Goal: Task Accomplishment & Management: Manage account settings

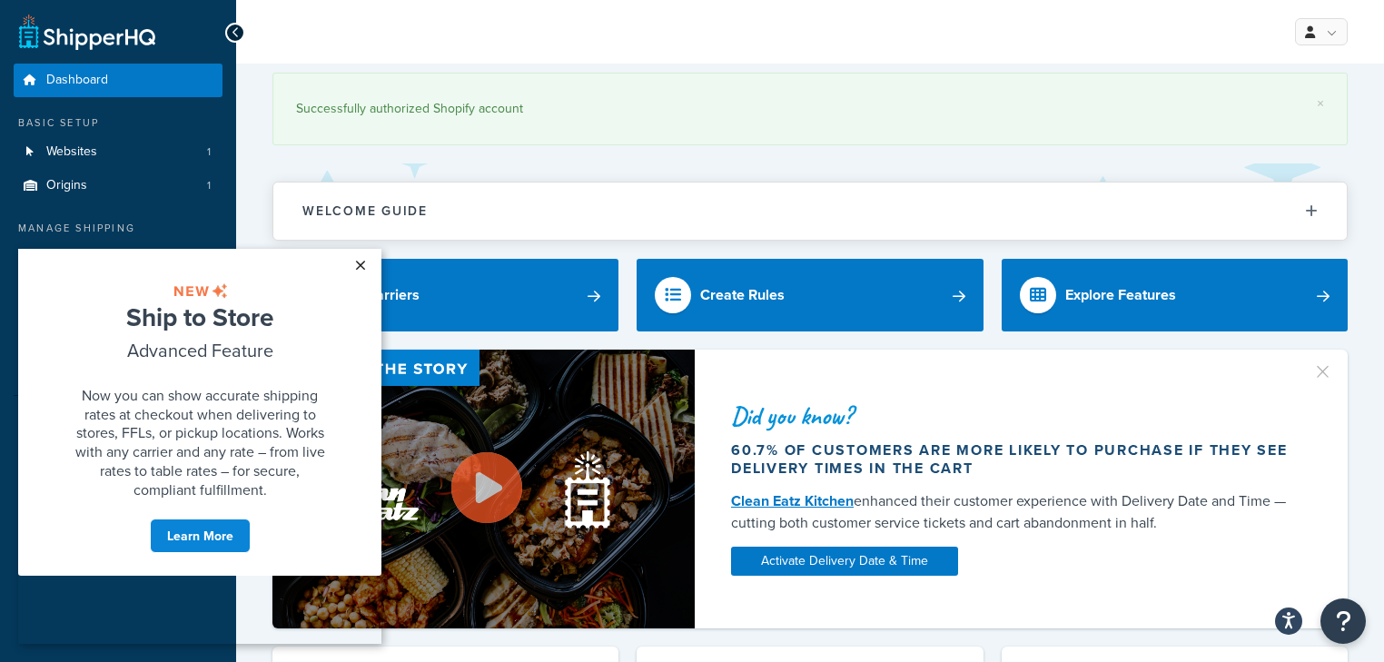
click at [359, 265] on link "×" at bounding box center [360, 265] width 32 height 33
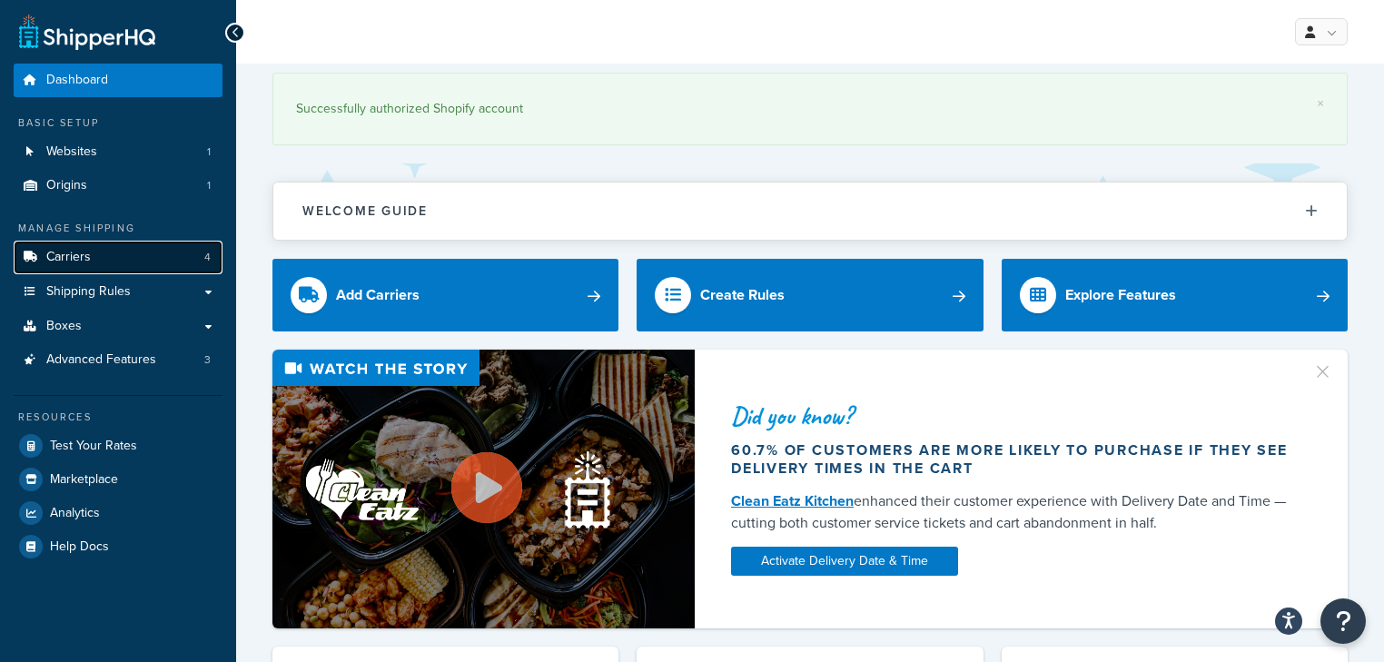
click at [53, 258] on span "Carriers" at bounding box center [68, 257] width 45 height 15
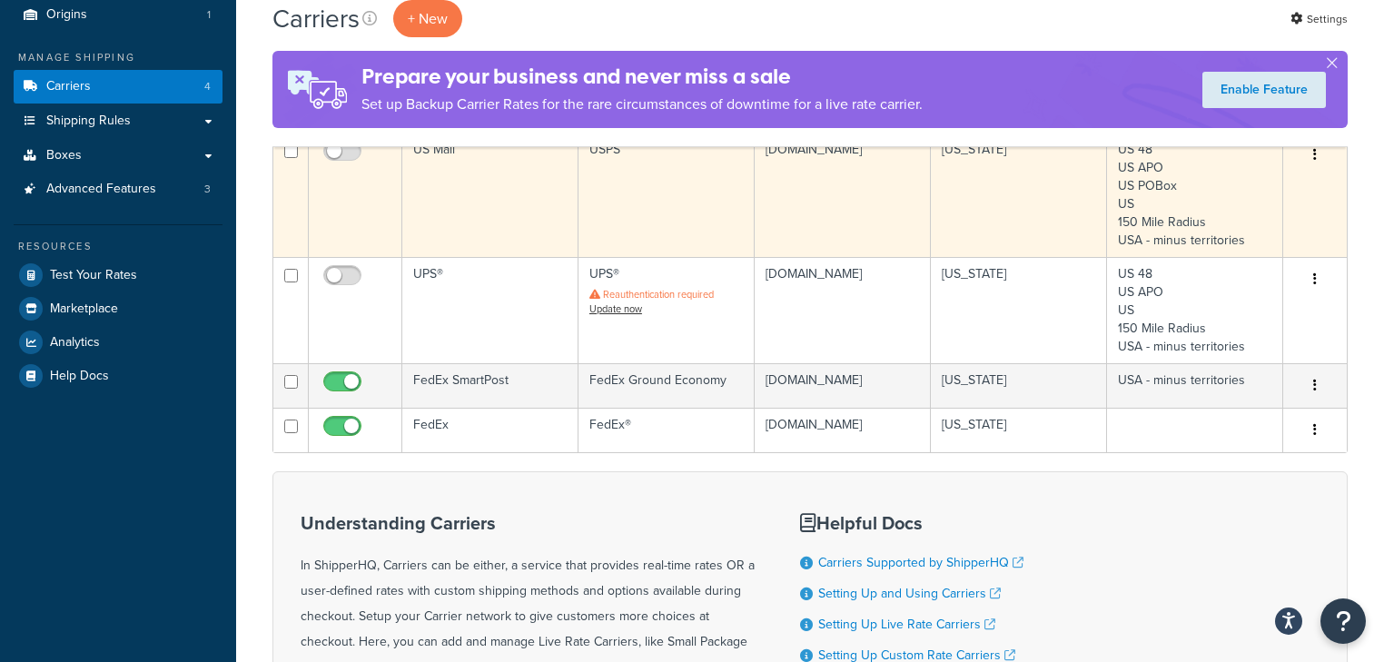
scroll to position [218, 0]
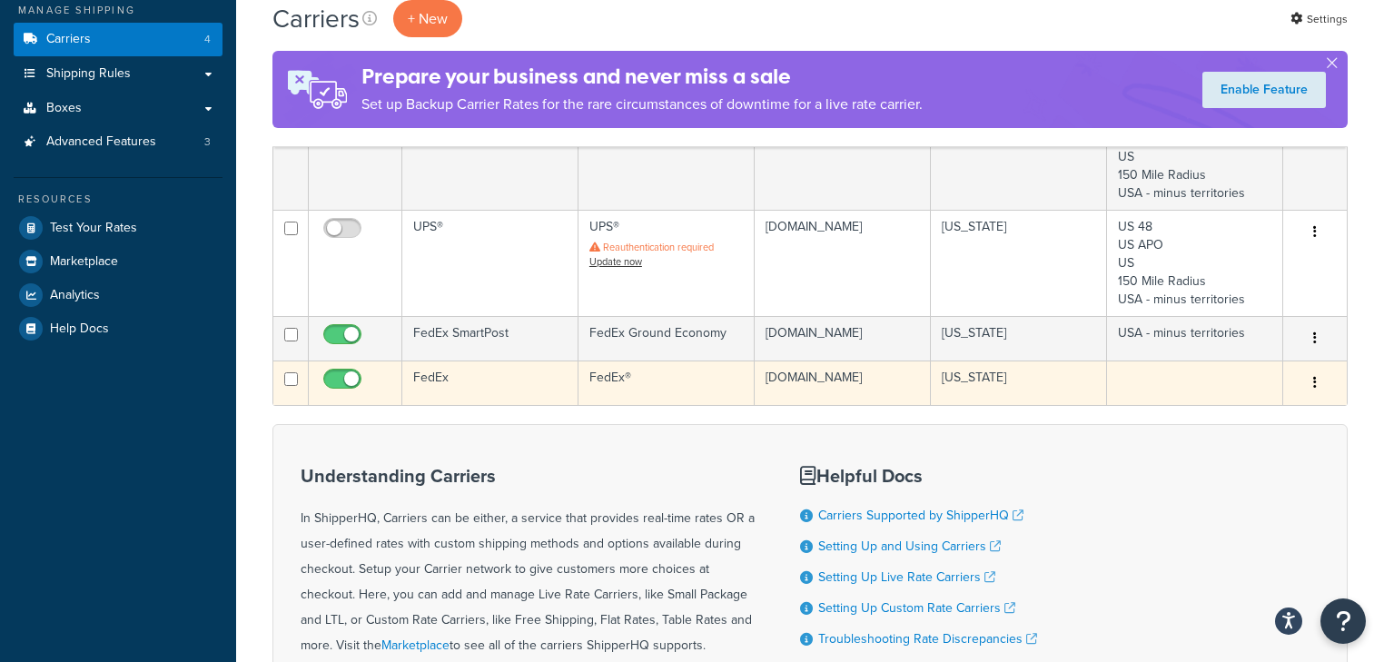
click at [1312, 392] on button "button" at bounding box center [1314, 383] width 25 height 29
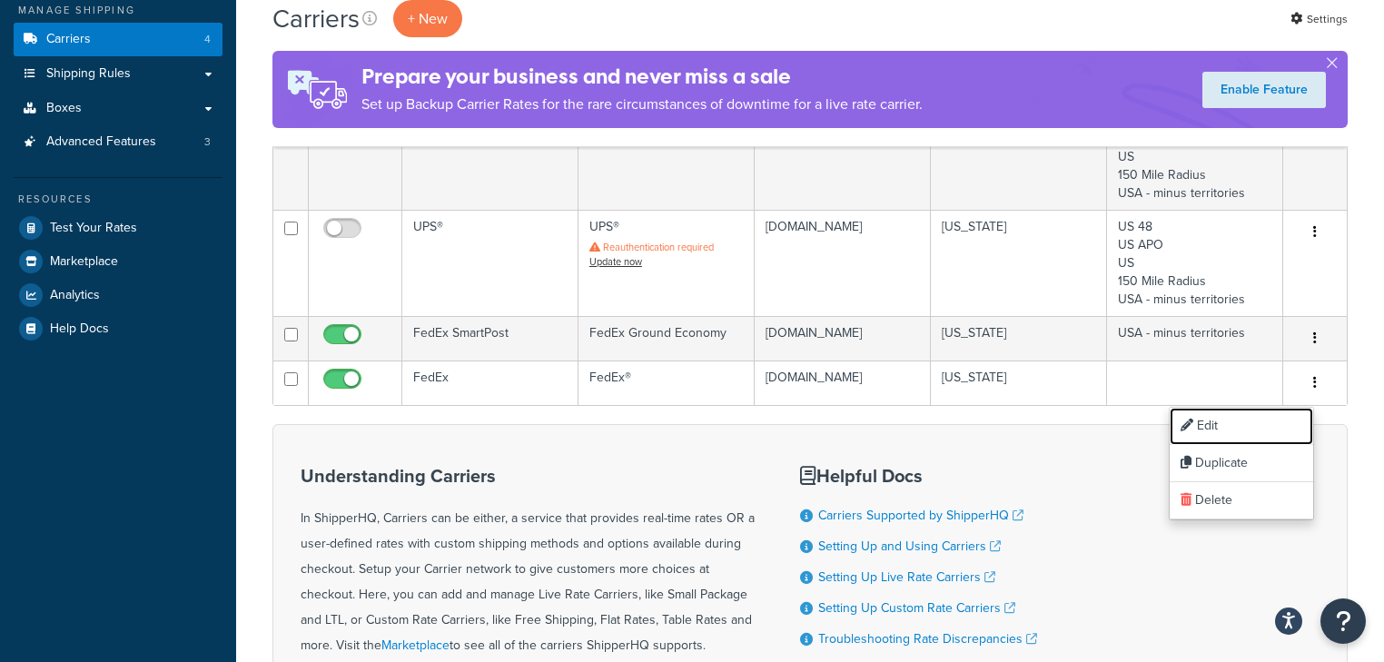
click at [1206, 424] on link "Edit" at bounding box center [1241, 426] width 143 height 37
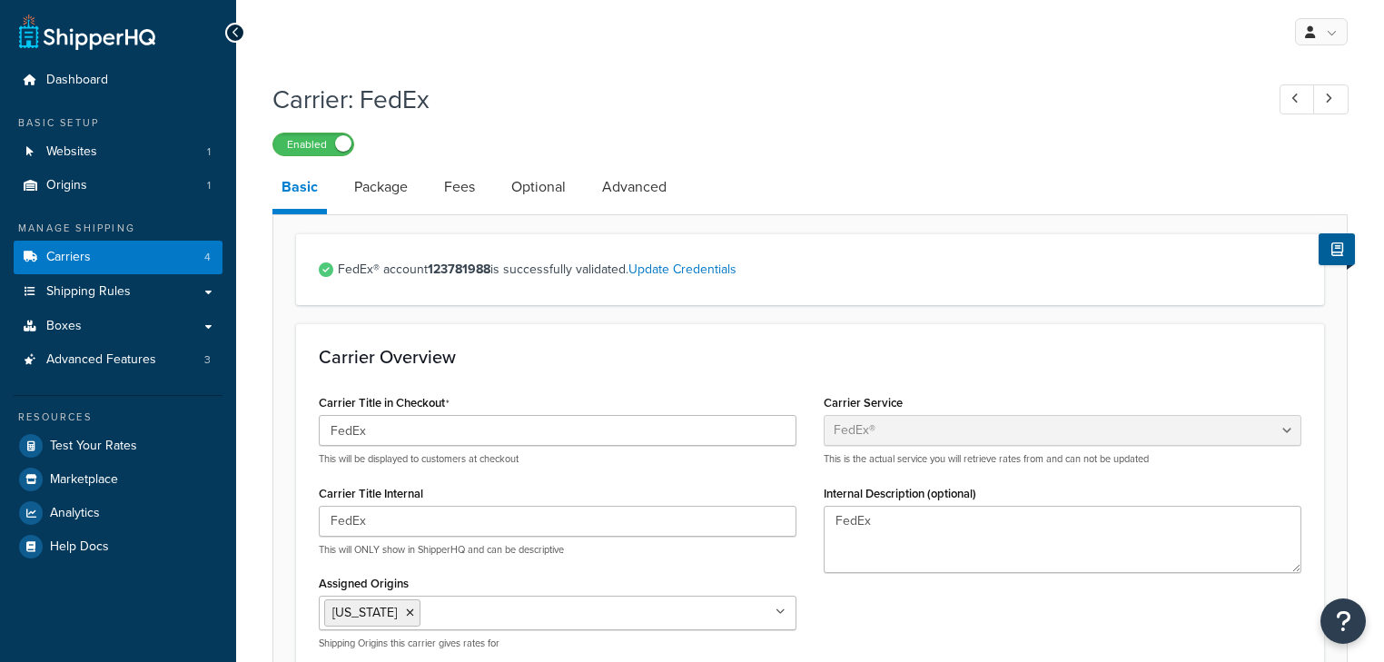
select select "fedEx"
select select "REGULAR_PICKUP"
select select "YOUR_PACKAGING"
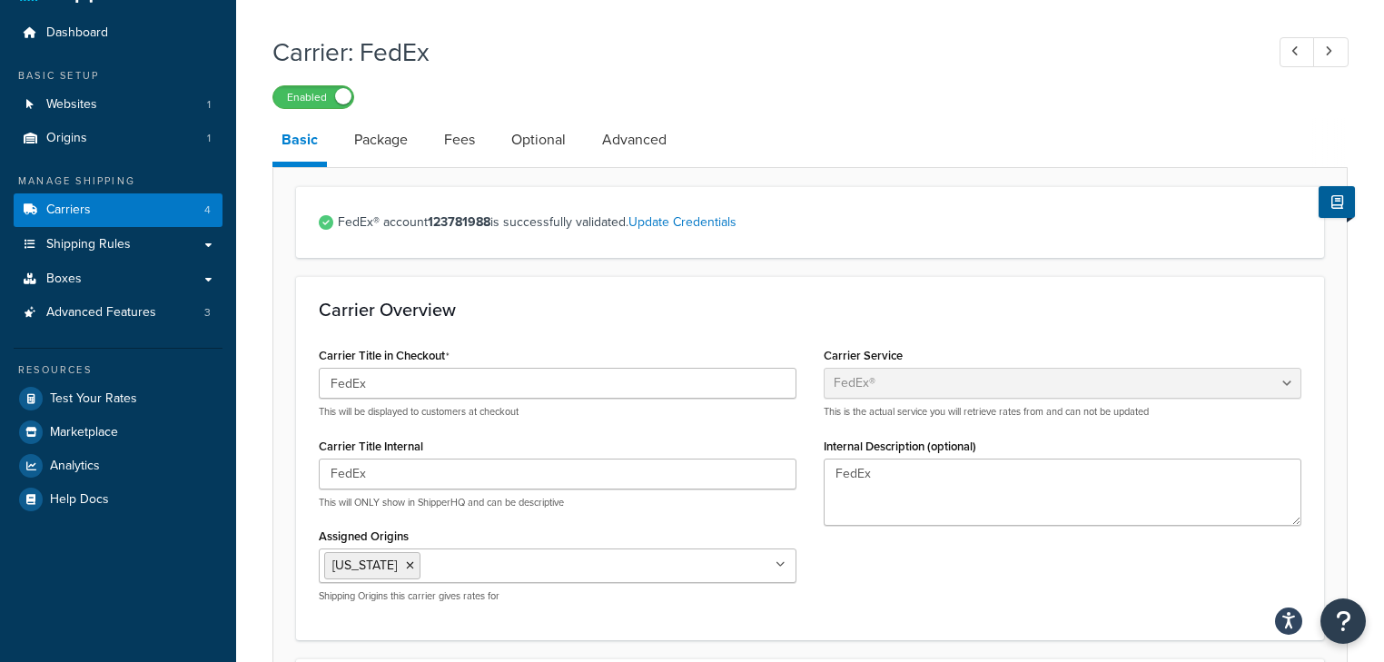
scroll to position [73, 0]
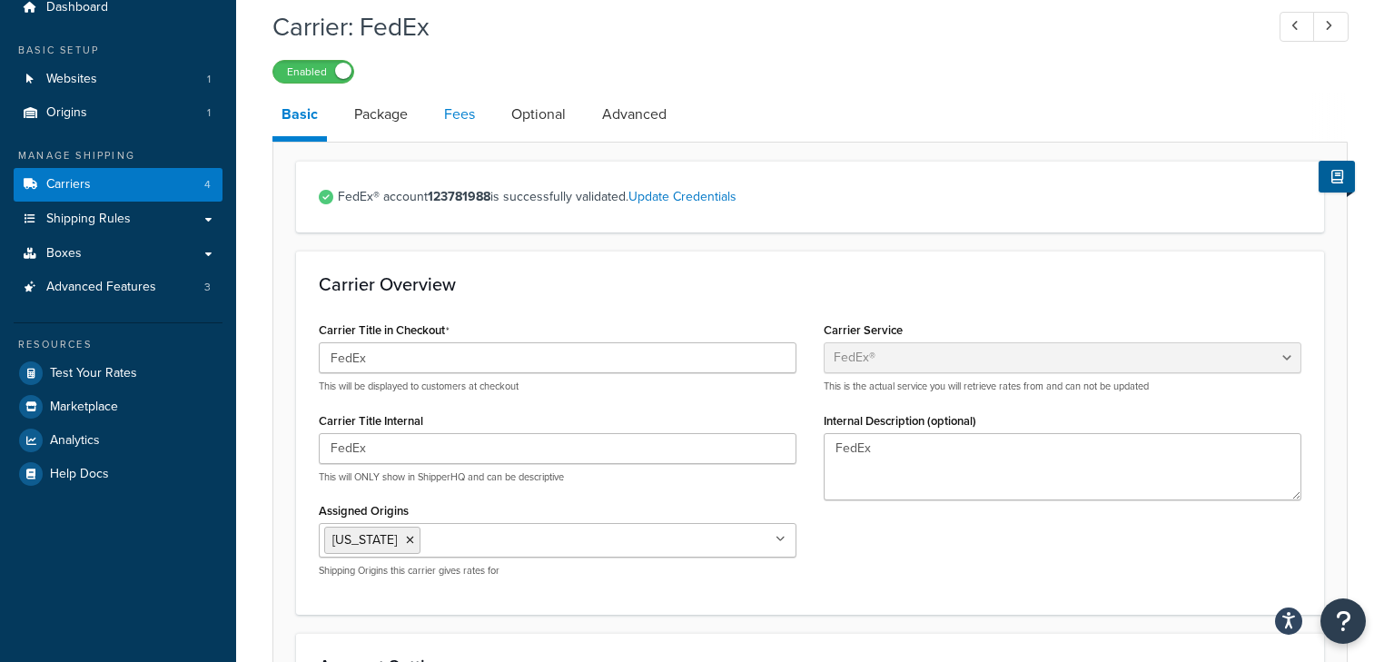
click at [463, 116] on link "Fees" at bounding box center [459, 115] width 49 height 44
select select "AFTER"
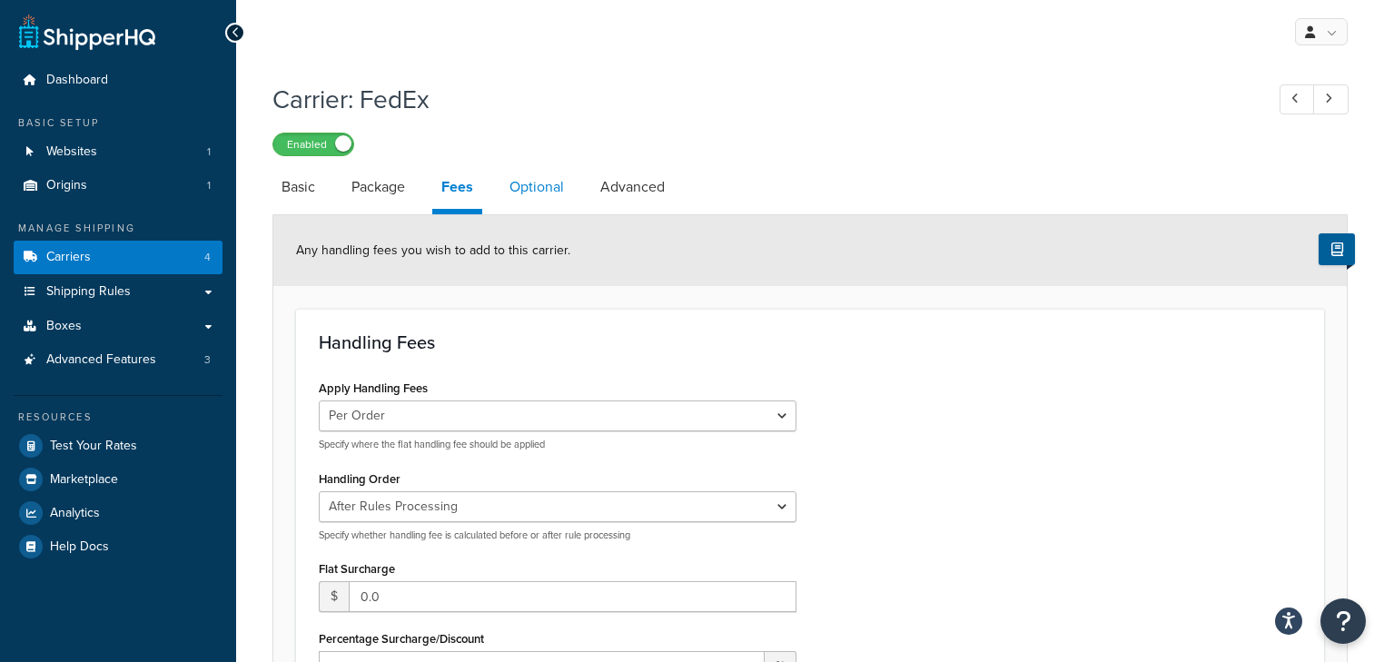
click at [539, 190] on link "Optional" at bounding box center [536, 187] width 73 height 44
select select "residential"
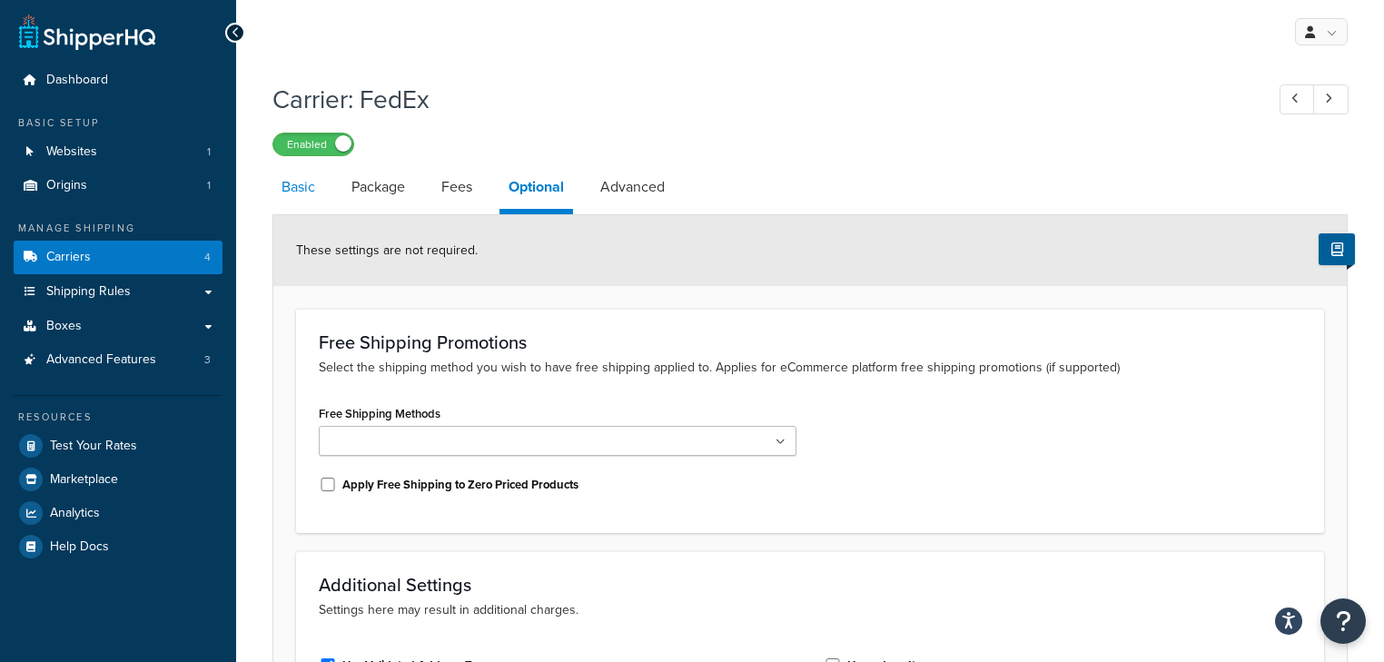
click at [281, 187] on link "Basic" at bounding box center [298, 187] width 52 height 44
select select "fedEx"
select select "REGULAR_PICKUP"
select select "YOUR_PACKAGING"
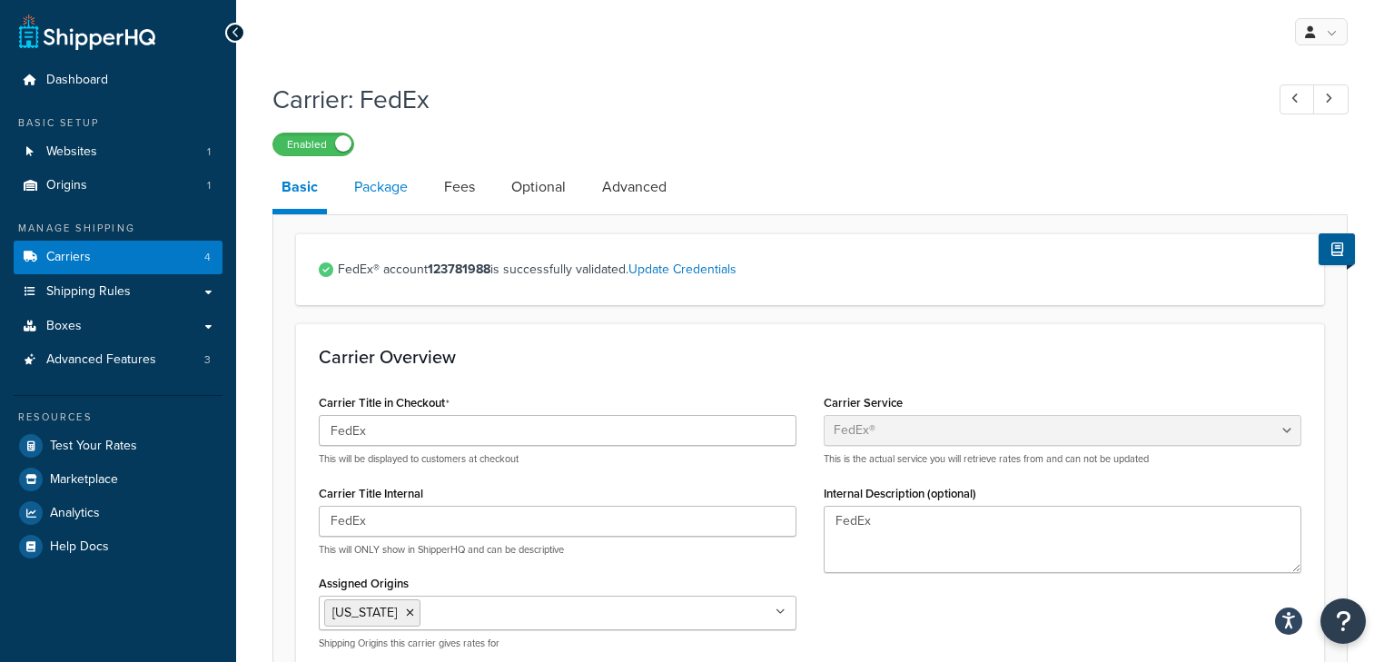
click at [378, 186] on link "Package" at bounding box center [381, 187] width 72 height 44
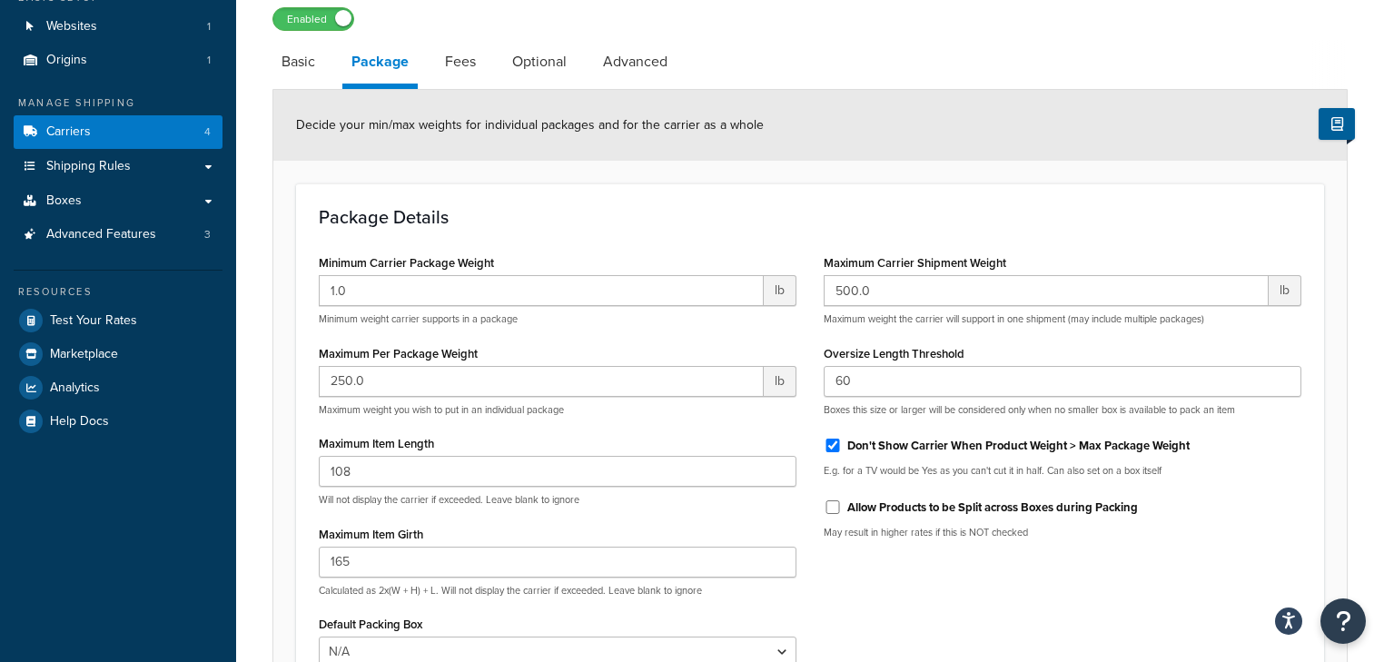
scroll to position [145, 0]
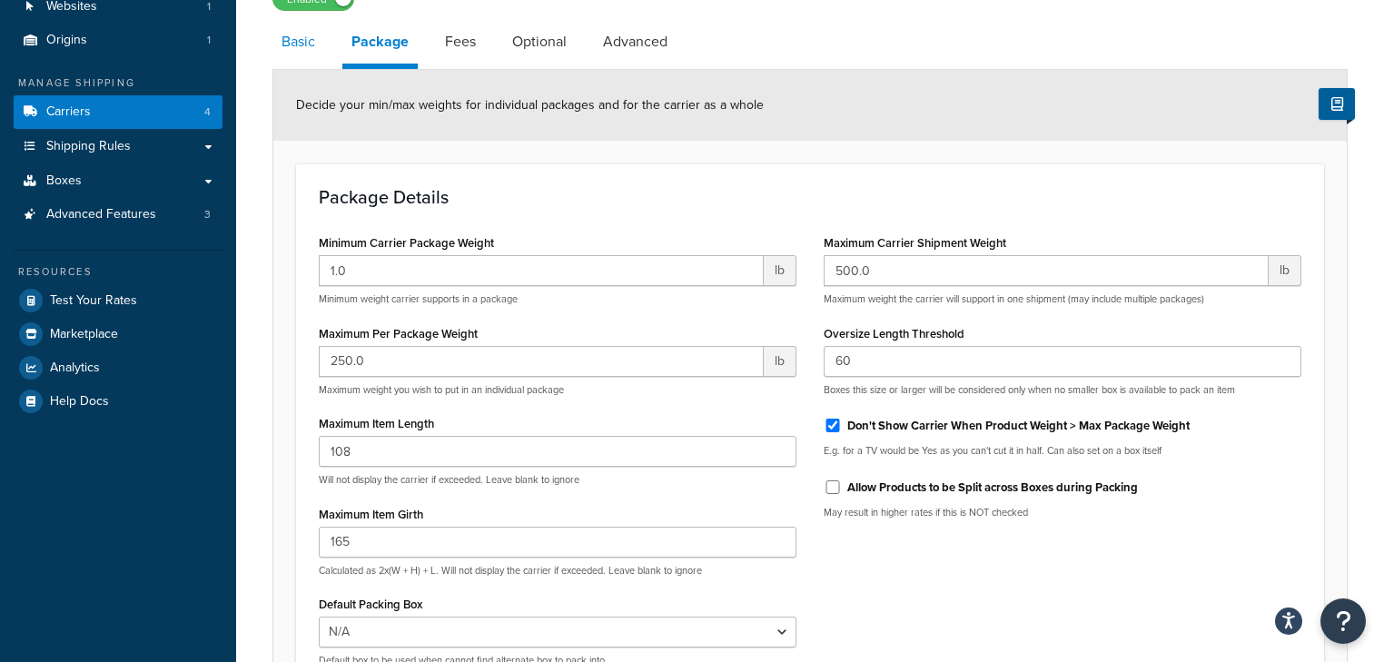
click at [293, 51] on link "Basic" at bounding box center [298, 42] width 52 height 44
select select "fedEx"
select select "REGULAR_PICKUP"
select select "YOUR_PACKAGING"
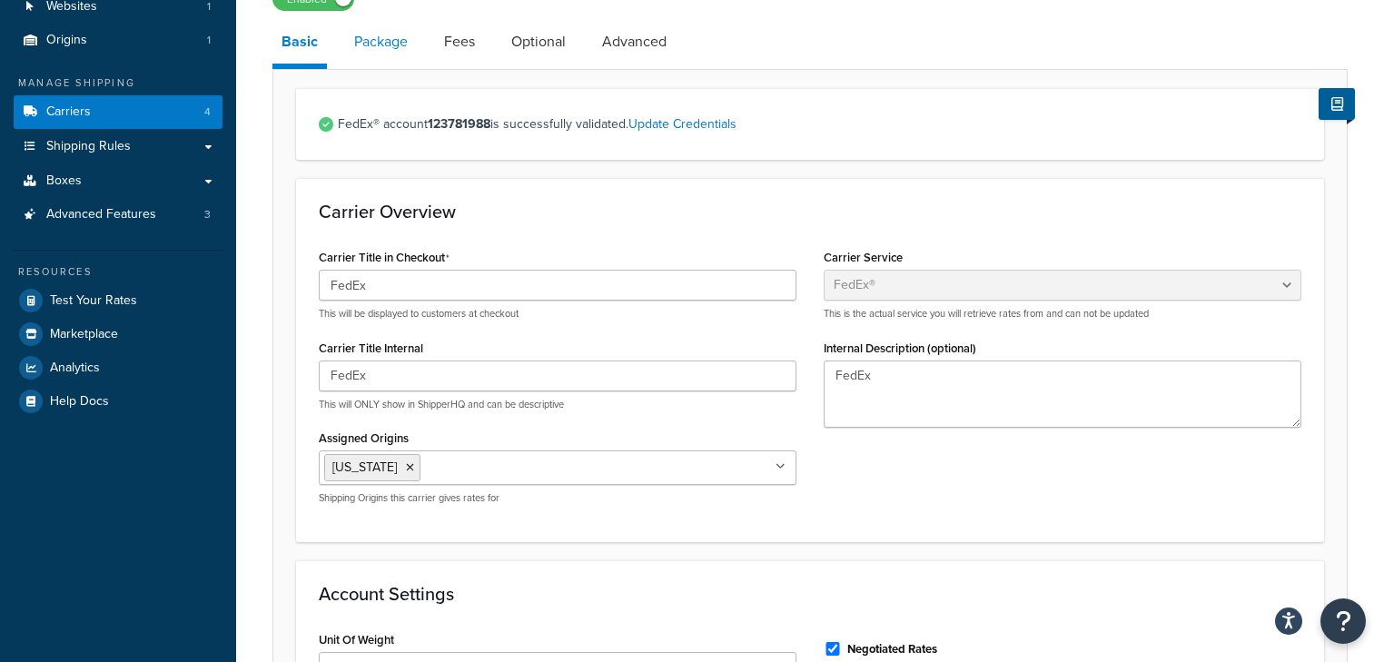
click at [388, 49] on link "Package" at bounding box center [381, 42] width 72 height 44
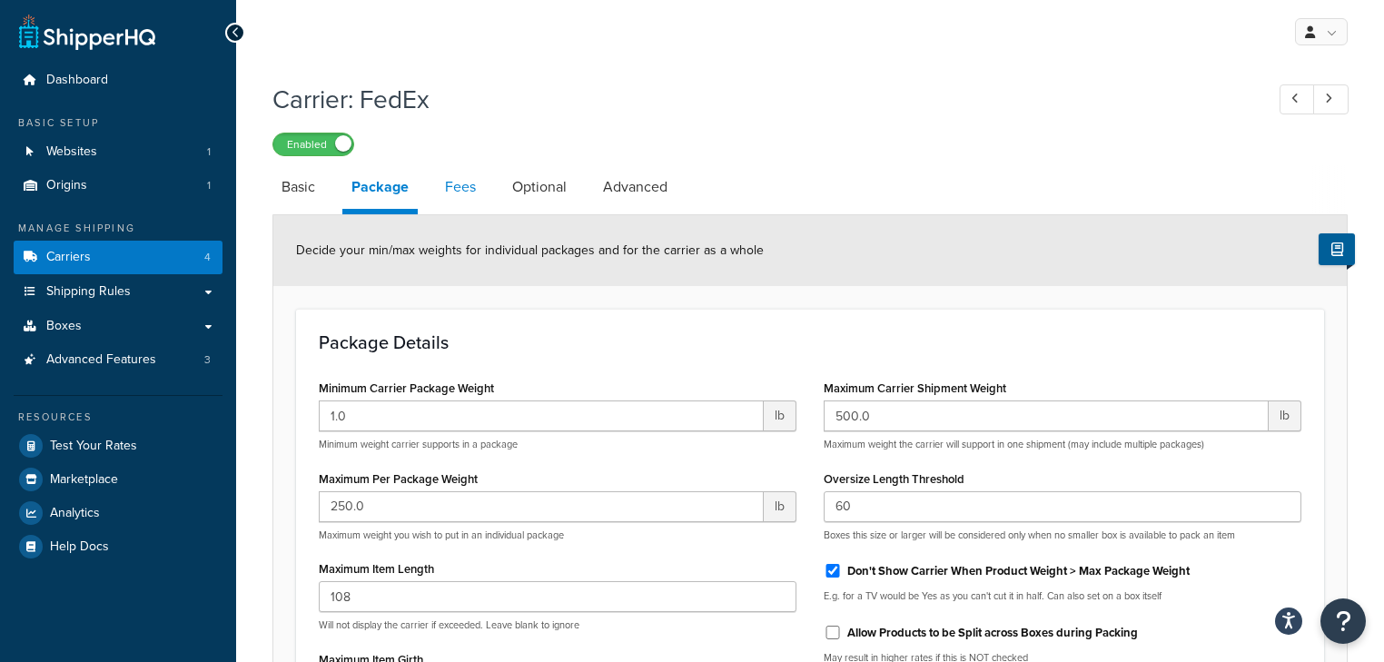
click at [464, 186] on link "Fees" at bounding box center [460, 187] width 49 height 44
select select "AFTER"
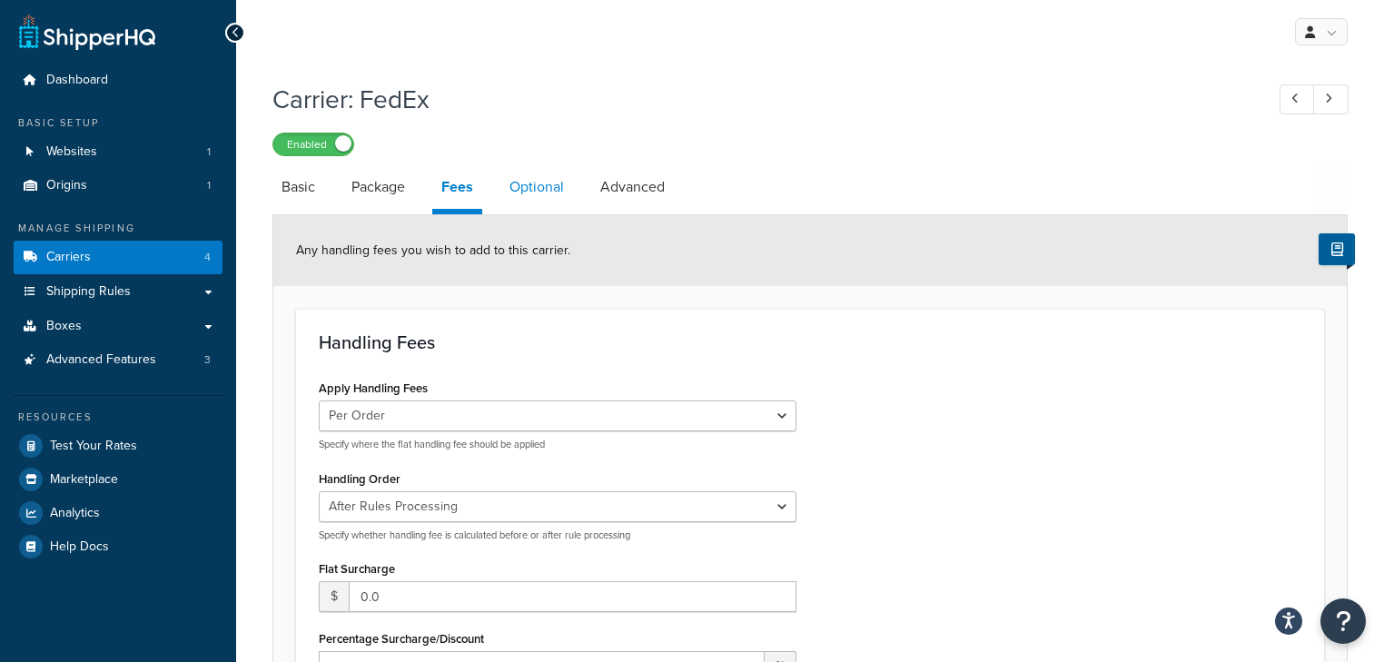
click at [548, 191] on link "Optional" at bounding box center [536, 187] width 73 height 44
select select "residential"
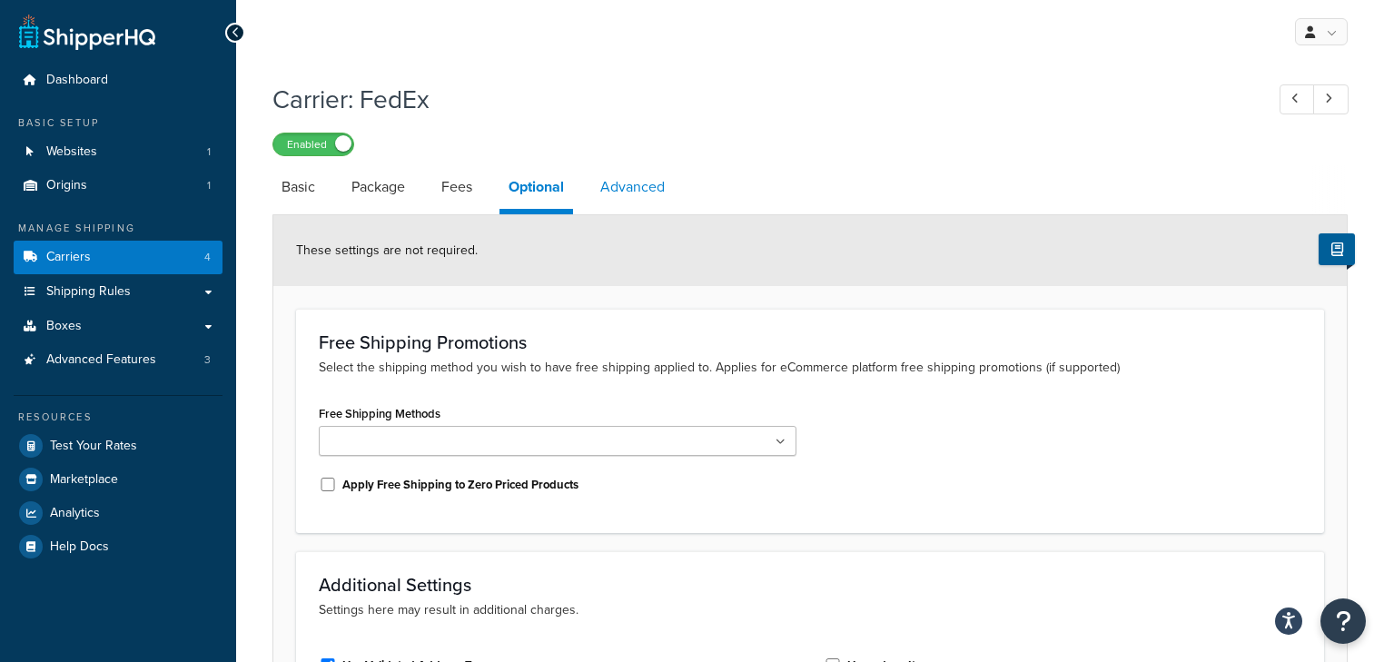
click at [618, 188] on link "Advanced" at bounding box center [632, 187] width 83 height 44
select select "false"
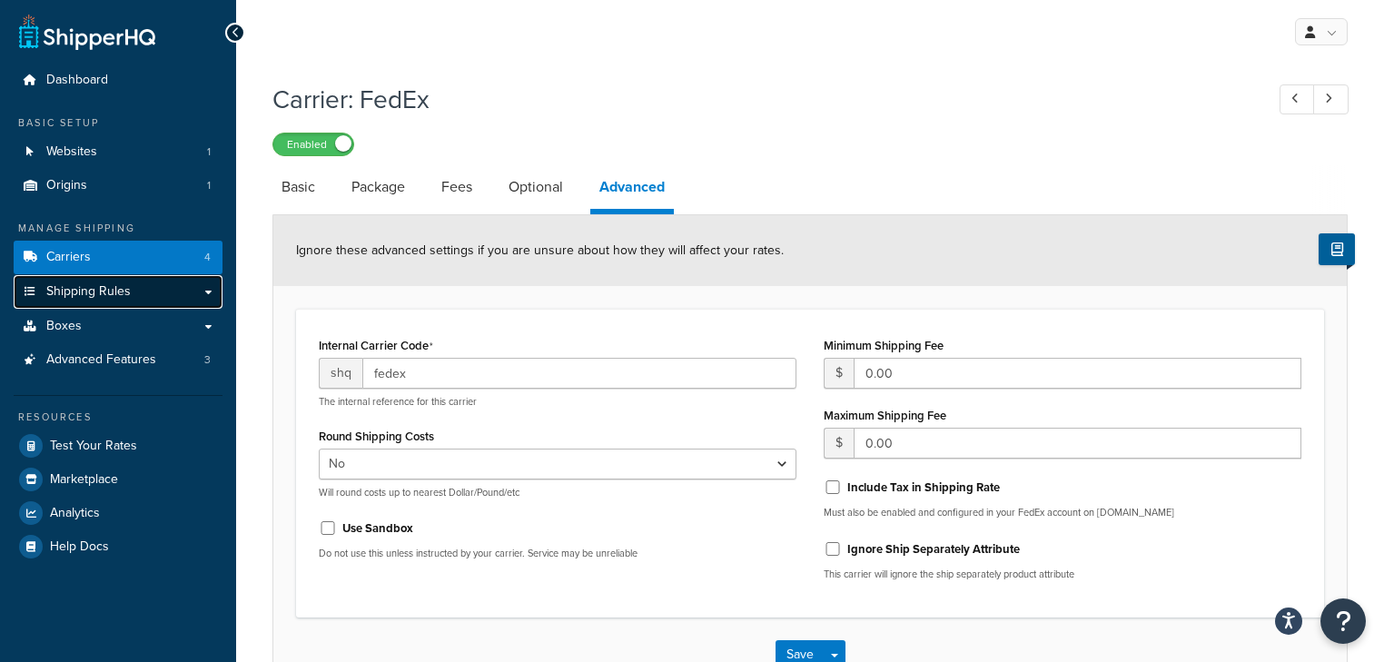
click at [80, 289] on span "Shipping Rules" at bounding box center [88, 291] width 84 height 15
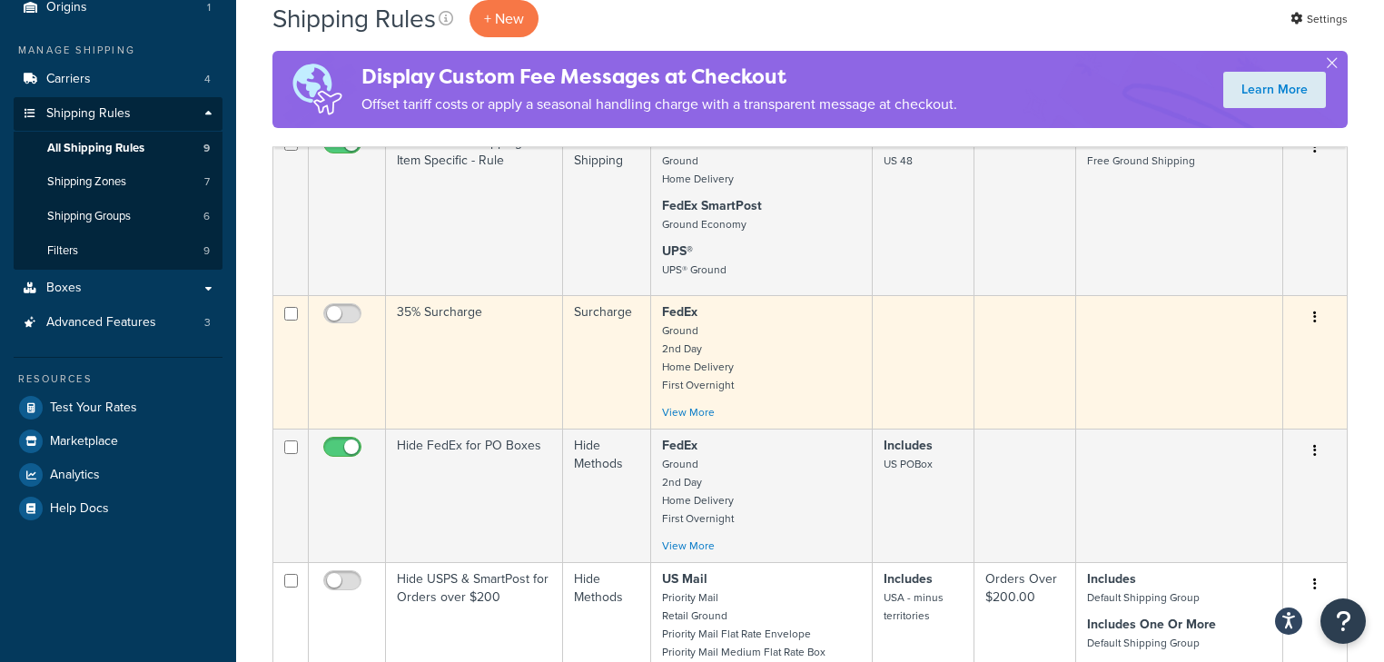
scroll to position [145, 0]
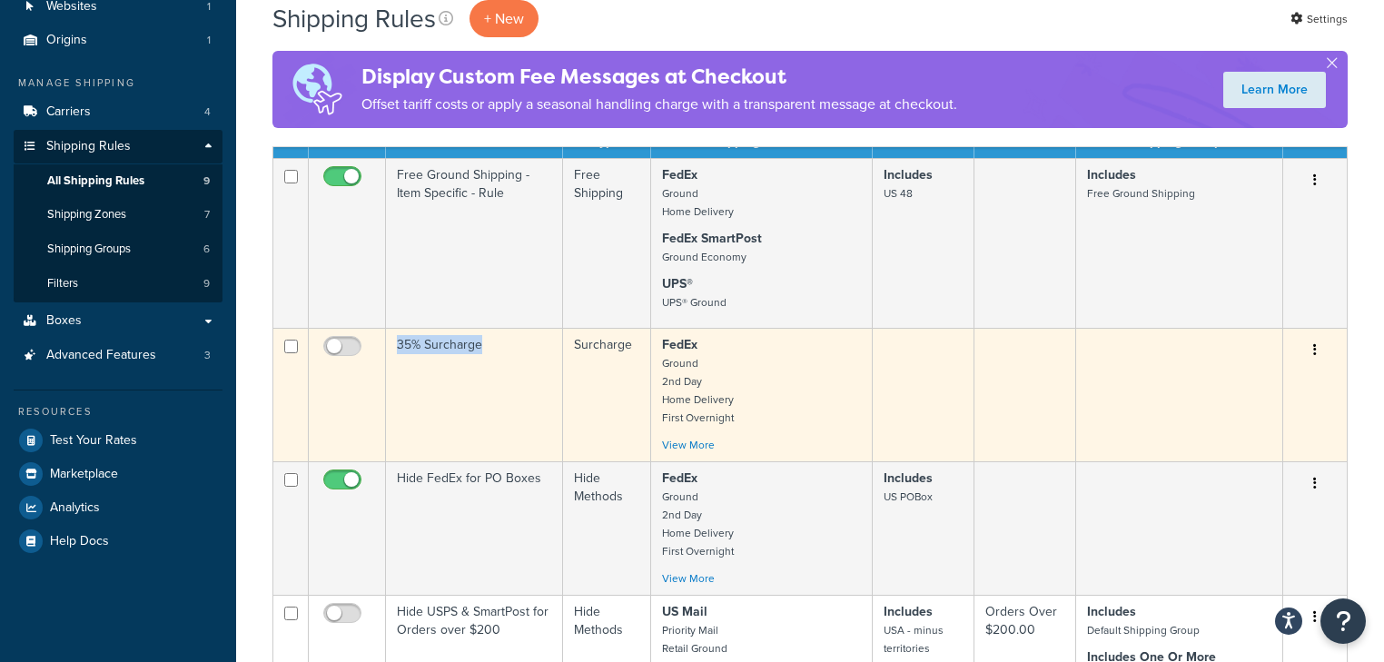
drag, startPoint x: 392, startPoint y: 345, endPoint x: 490, endPoint y: 350, distance: 97.3
click at [490, 350] on td "35% Surcharge" at bounding box center [474, 395] width 177 height 134
copy td "35% Surcharge"
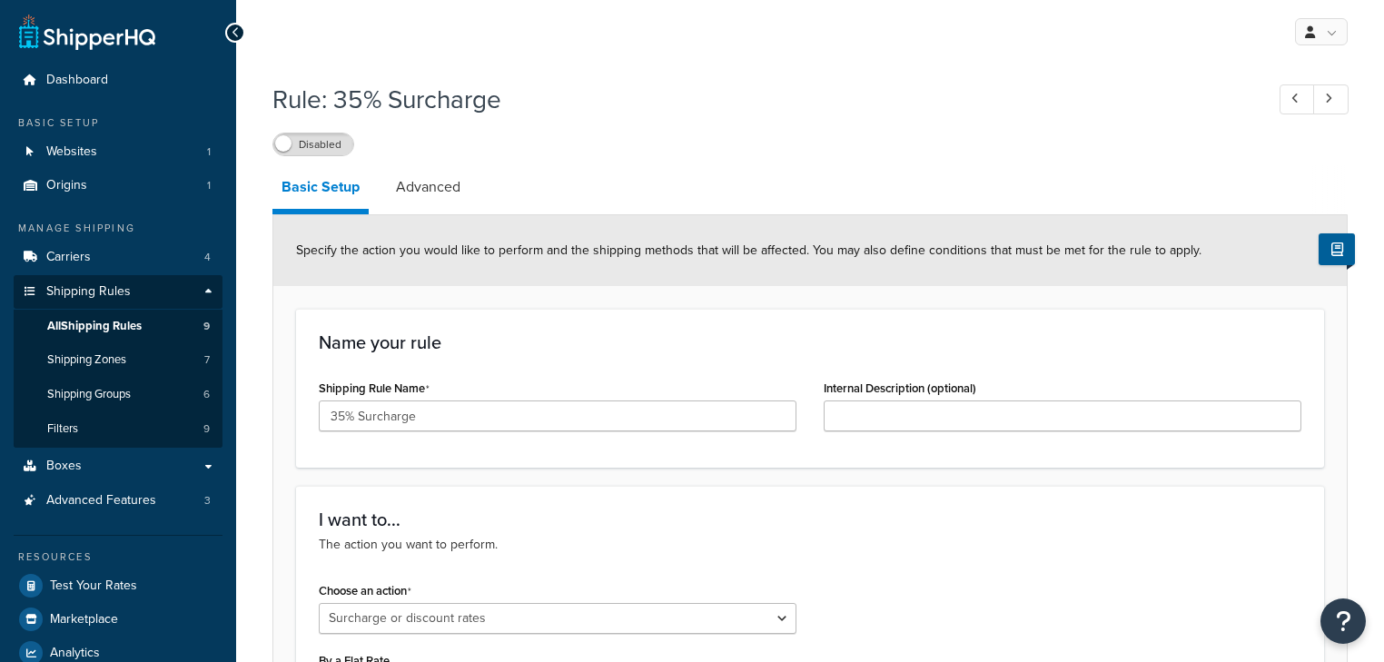
select select "SURCHARGE"
drag, startPoint x: 420, startPoint y: 409, endPoint x: 296, endPoint y: 402, distance: 124.6
click at [296, 402] on div "Name your rule Shipping Rule Name 35% Surcharge Internal Description (optional)" at bounding box center [810, 388] width 1028 height 159
